Goal: Task Accomplishment & Management: Manage account settings

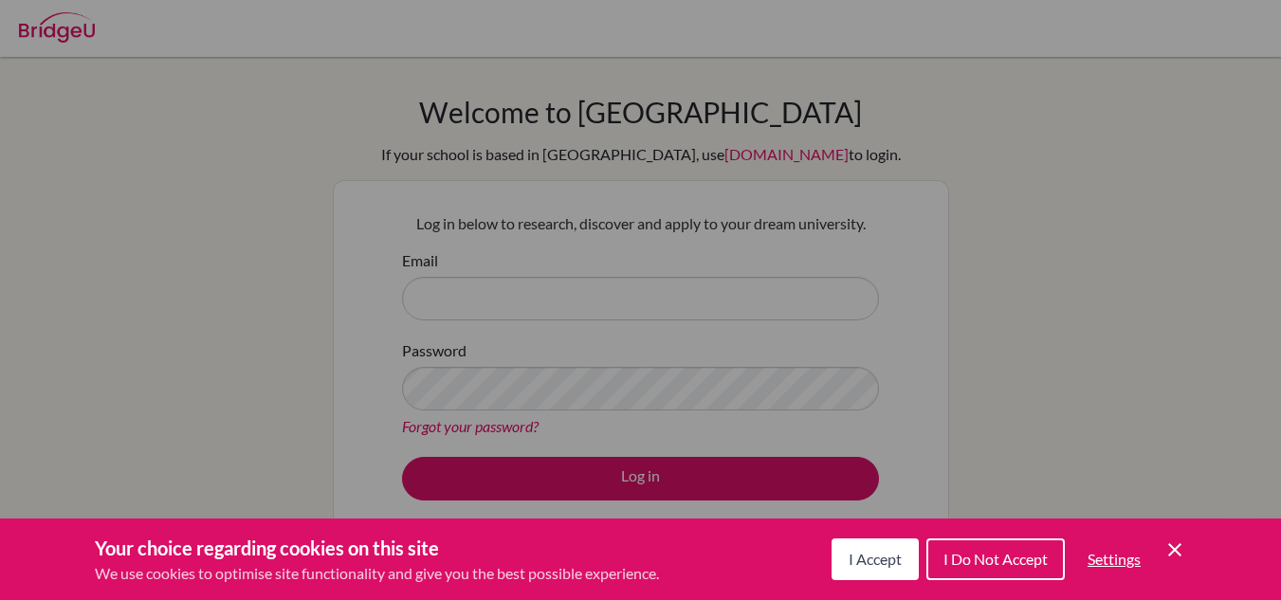
click at [1175, 551] on icon "Save and close" at bounding box center [1174, 549] width 13 height 13
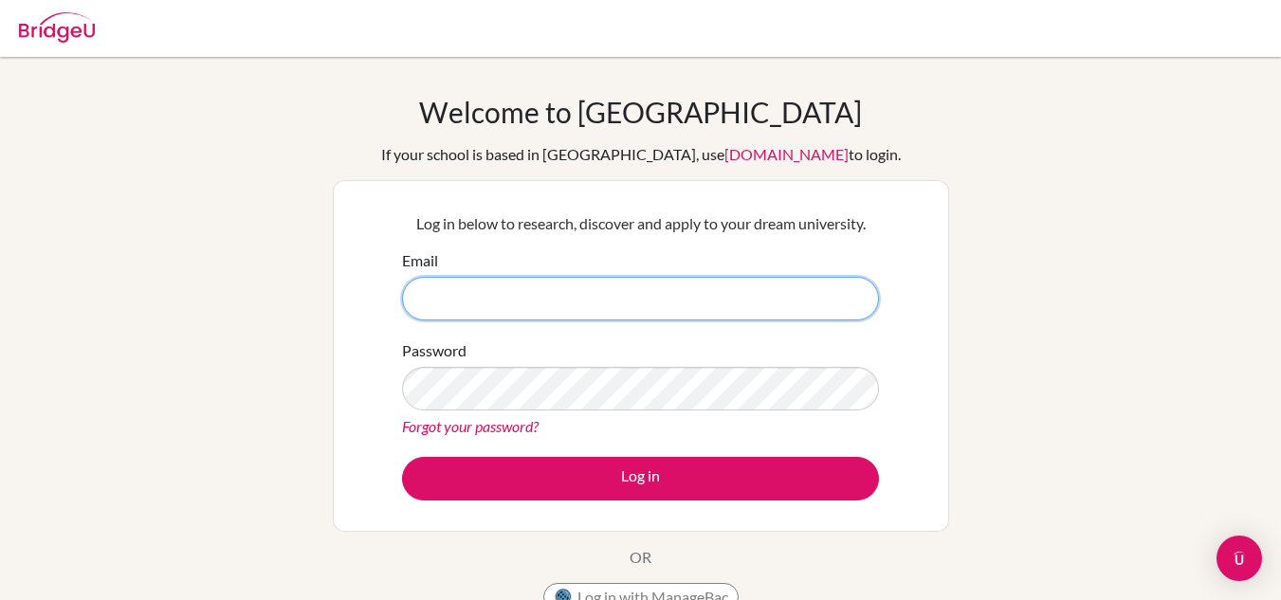
click at [660, 302] on input "Email" at bounding box center [640, 299] width 477 height 44
type input "s"
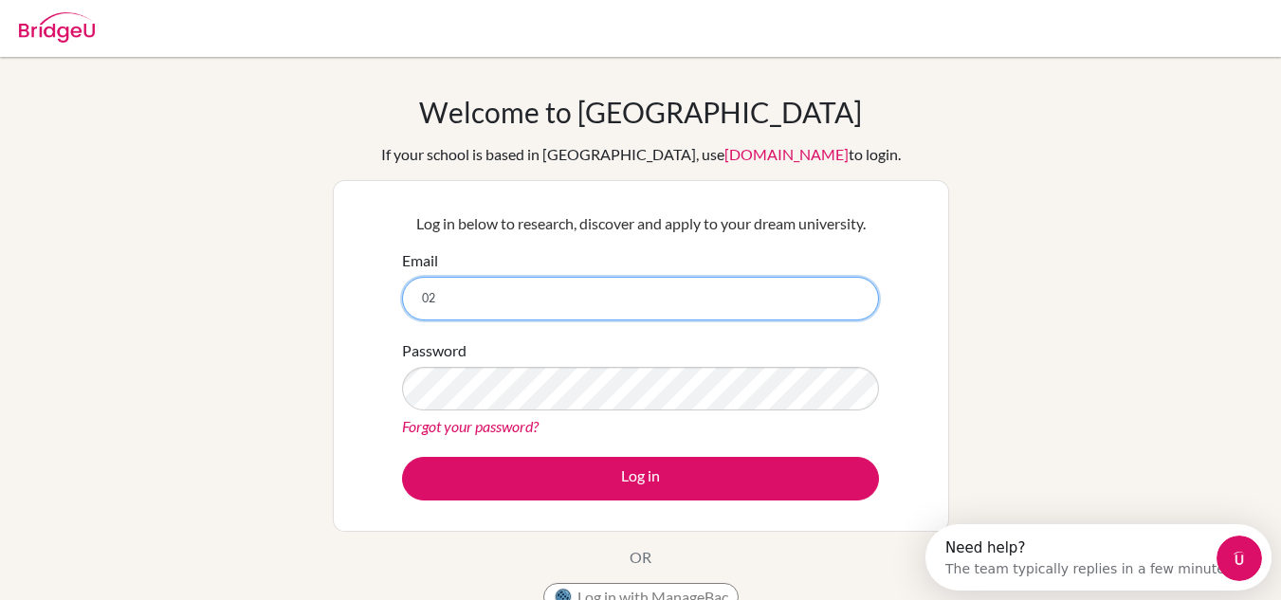
type input "023"
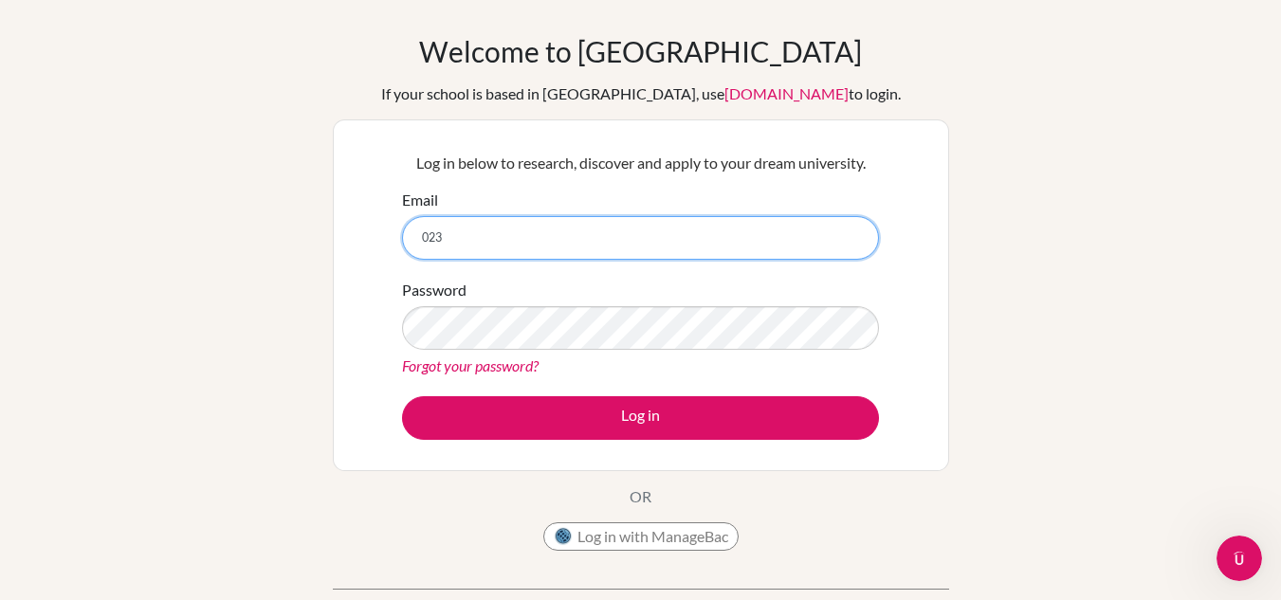
scroll to position [29, 0]
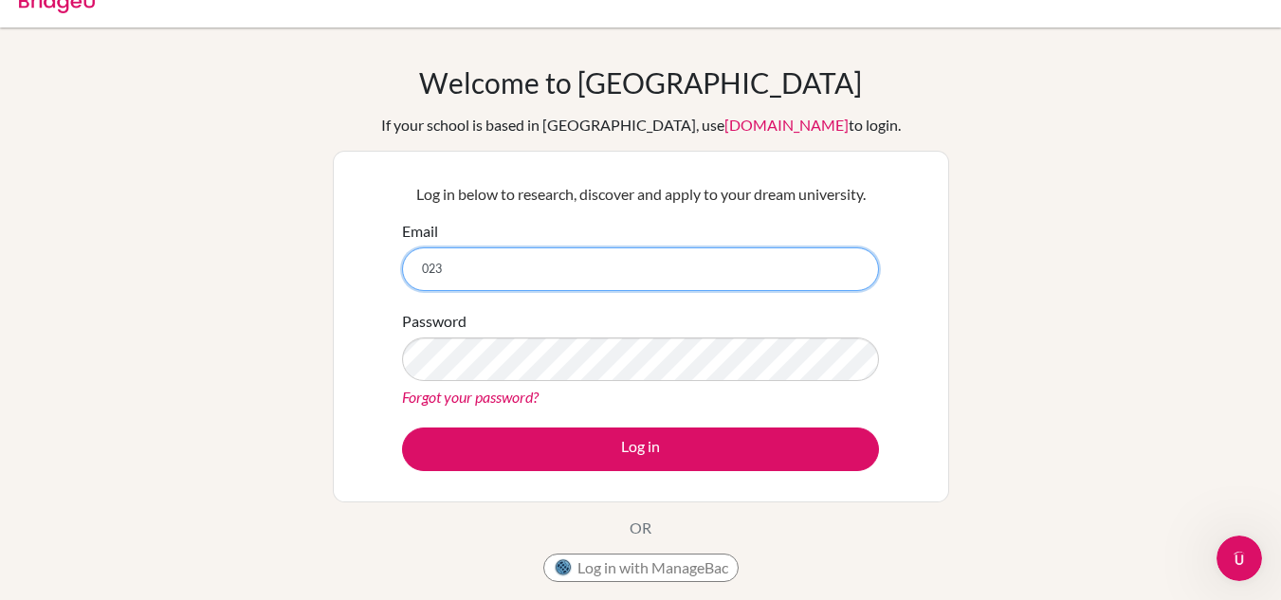
click at [552, 277] on input "023" at bounding box center [640, 269] width 477 height 44
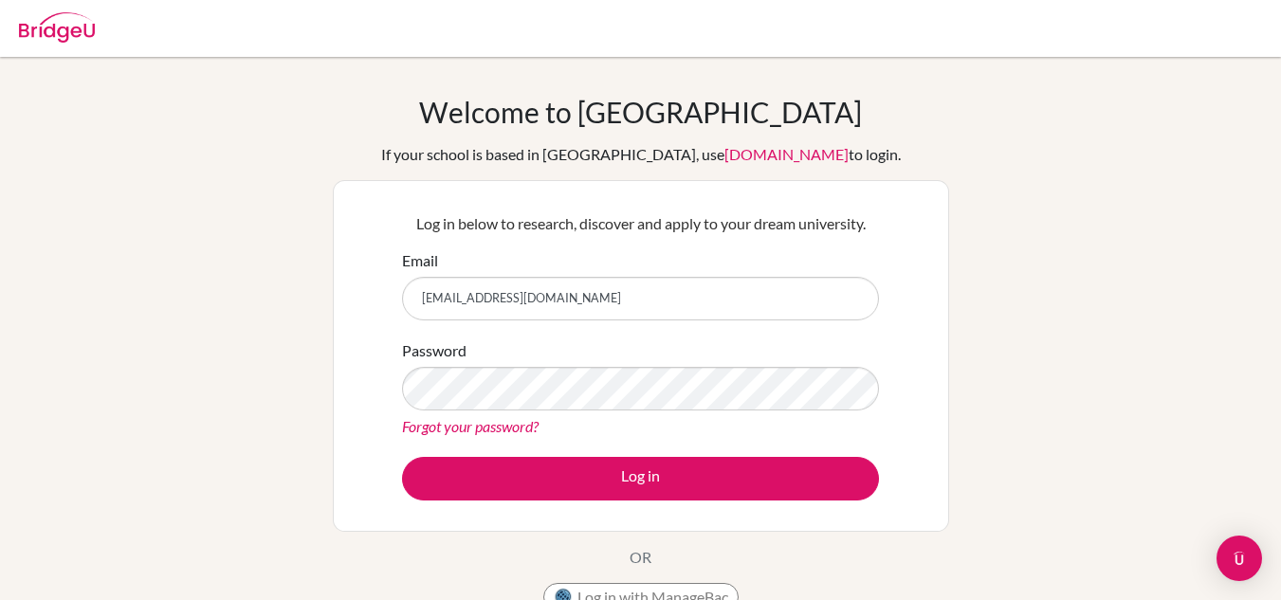
type input "[EMAIL_ADDRESS][DOMAIN_NAME]"
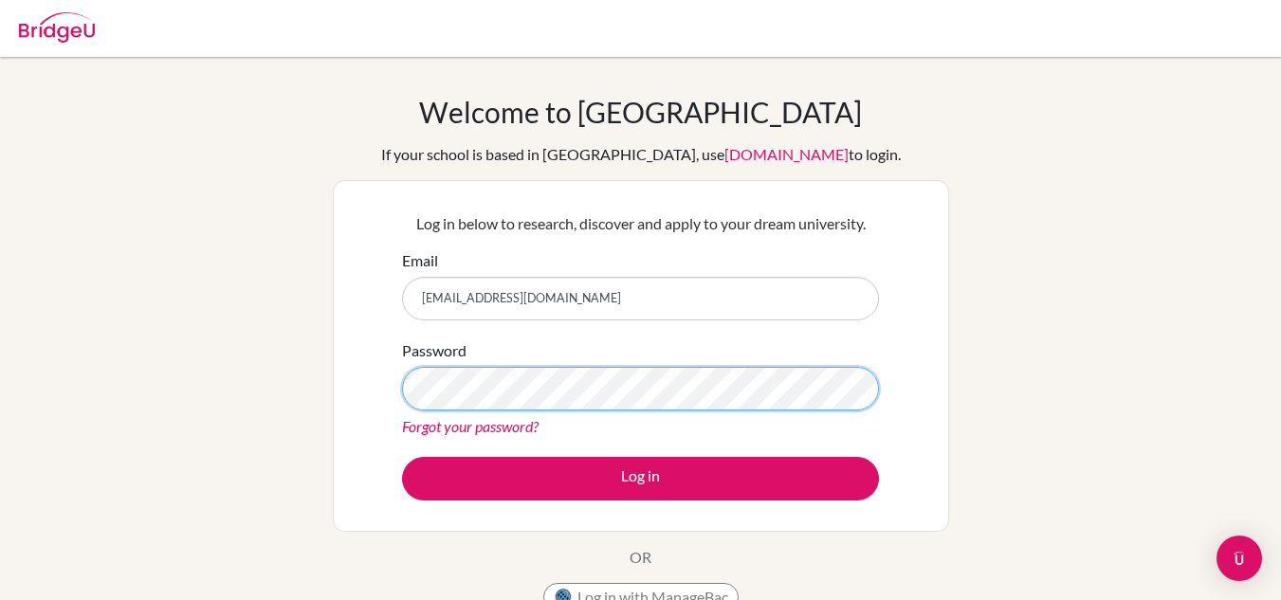
click at [402, 457] on button "Log in" at bounding box center [640, 479] width 477 height 44
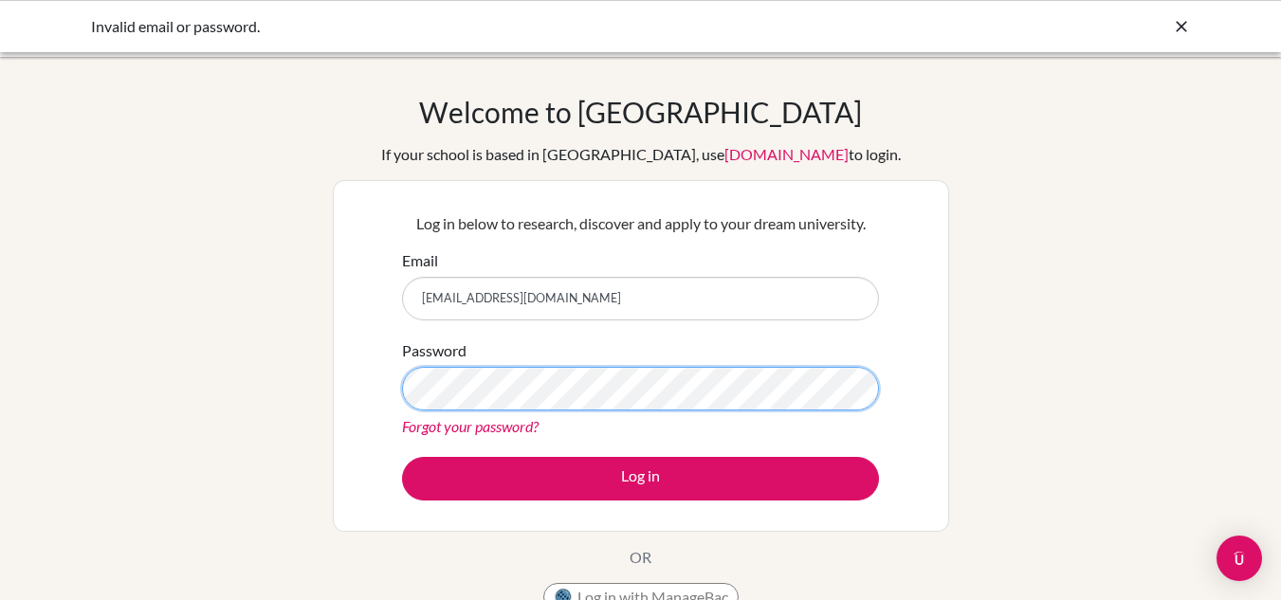
click at [402, 457] on button "Log in" at bounding box center [640, 479] width 477 height 44
